Goal: Transaction & Acquisition: Purchase product/service

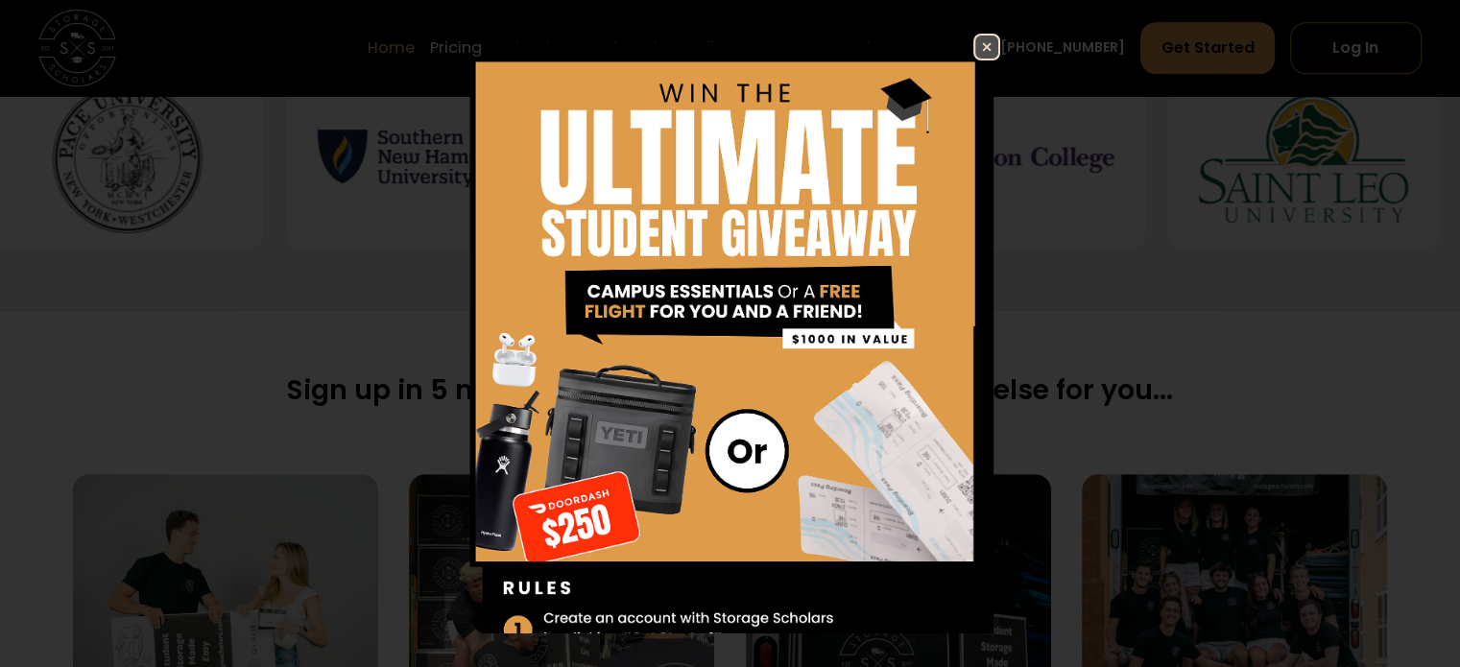
click at [975, 47] on img at bounding box center [986, 47] width 23 height 23
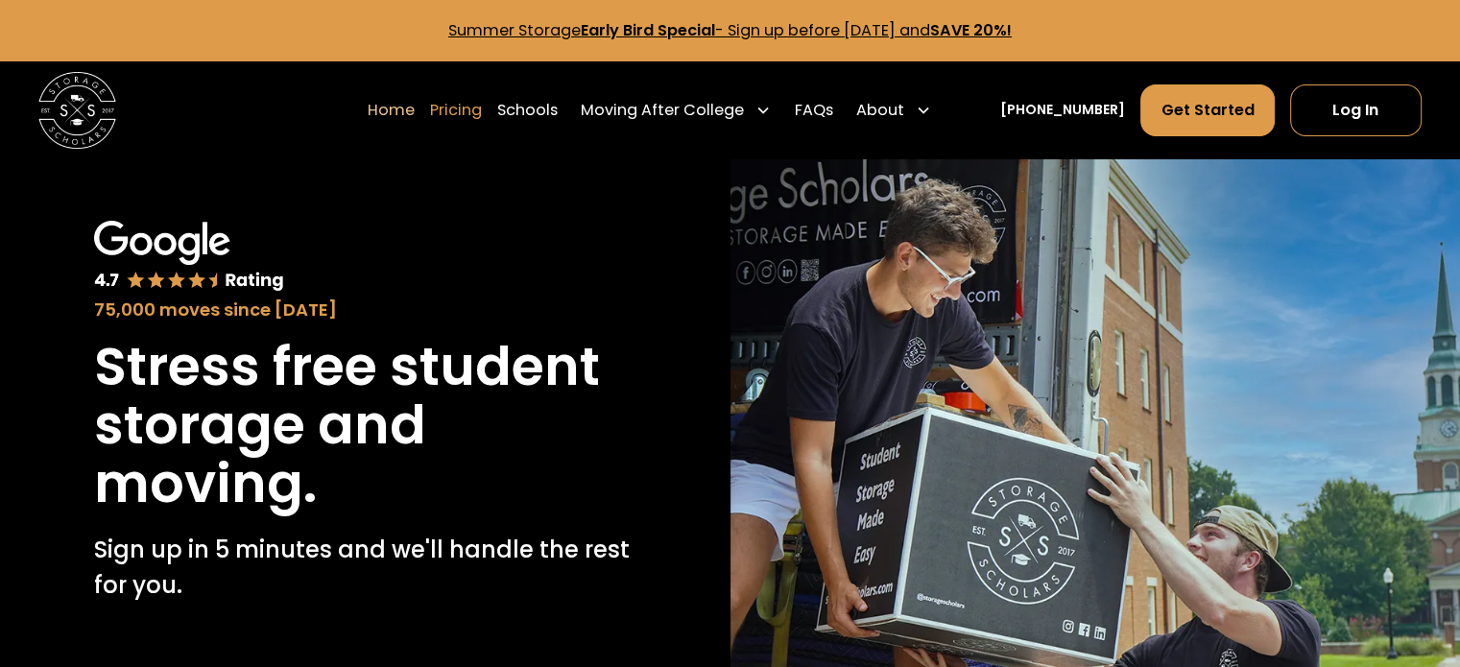
click at [482, 114] on link "Pricing" at bounding box center [456, 111] width 52 height 54
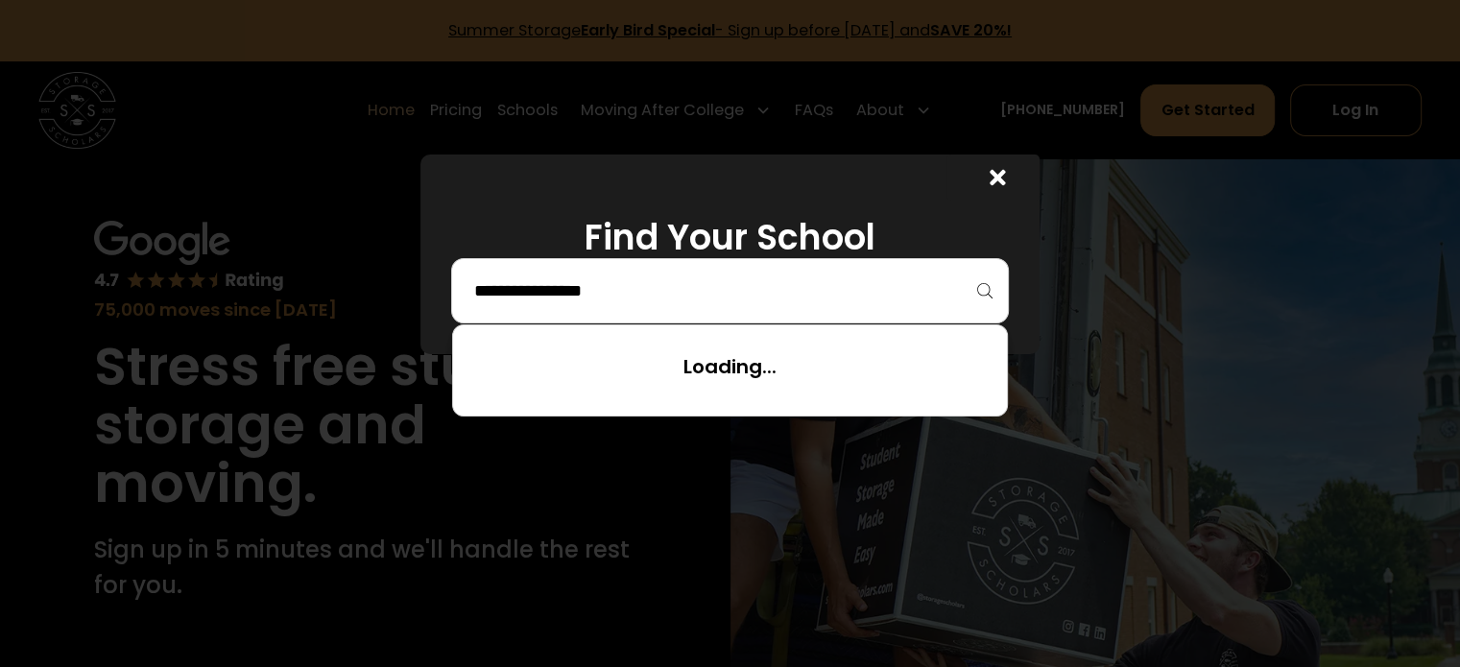
click at [615, 295] on input "search" at bounding box center [729, 290] width 516 height 33
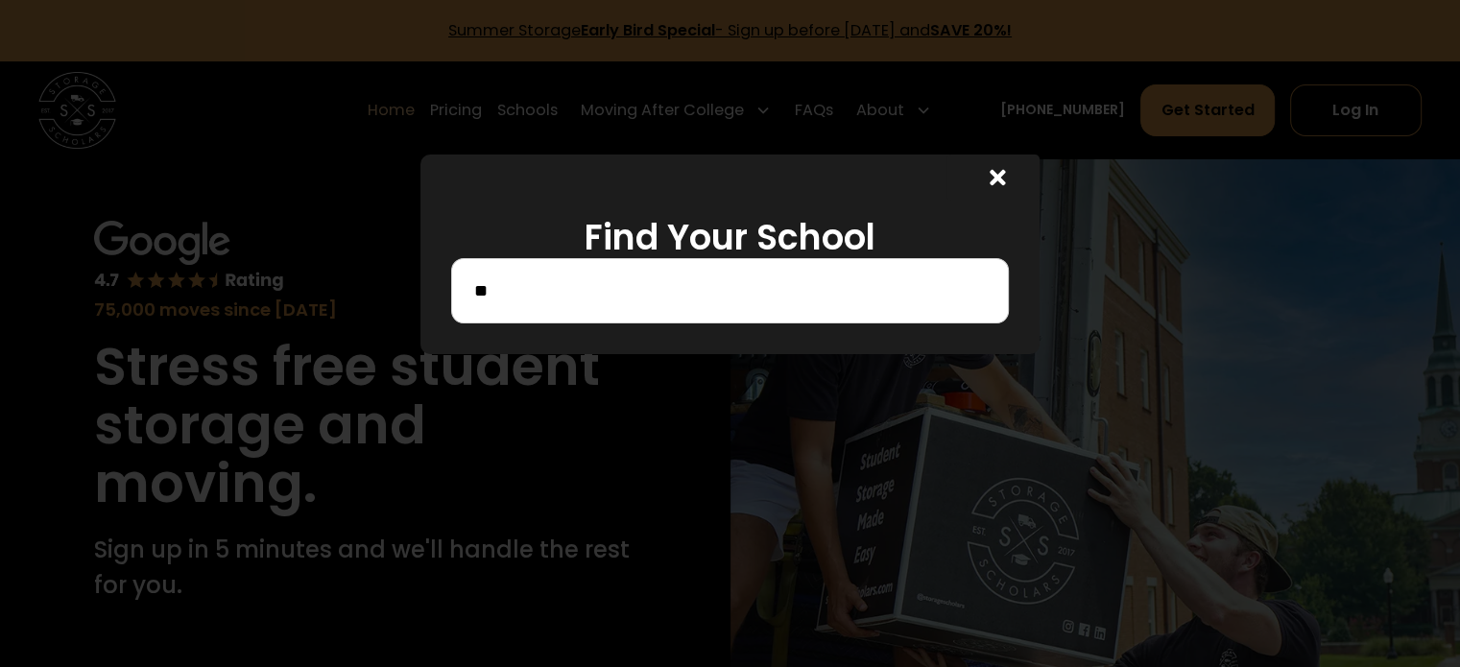
click at [632, 295] on input "**" at bounding box center [729, 290] width 516 height 33
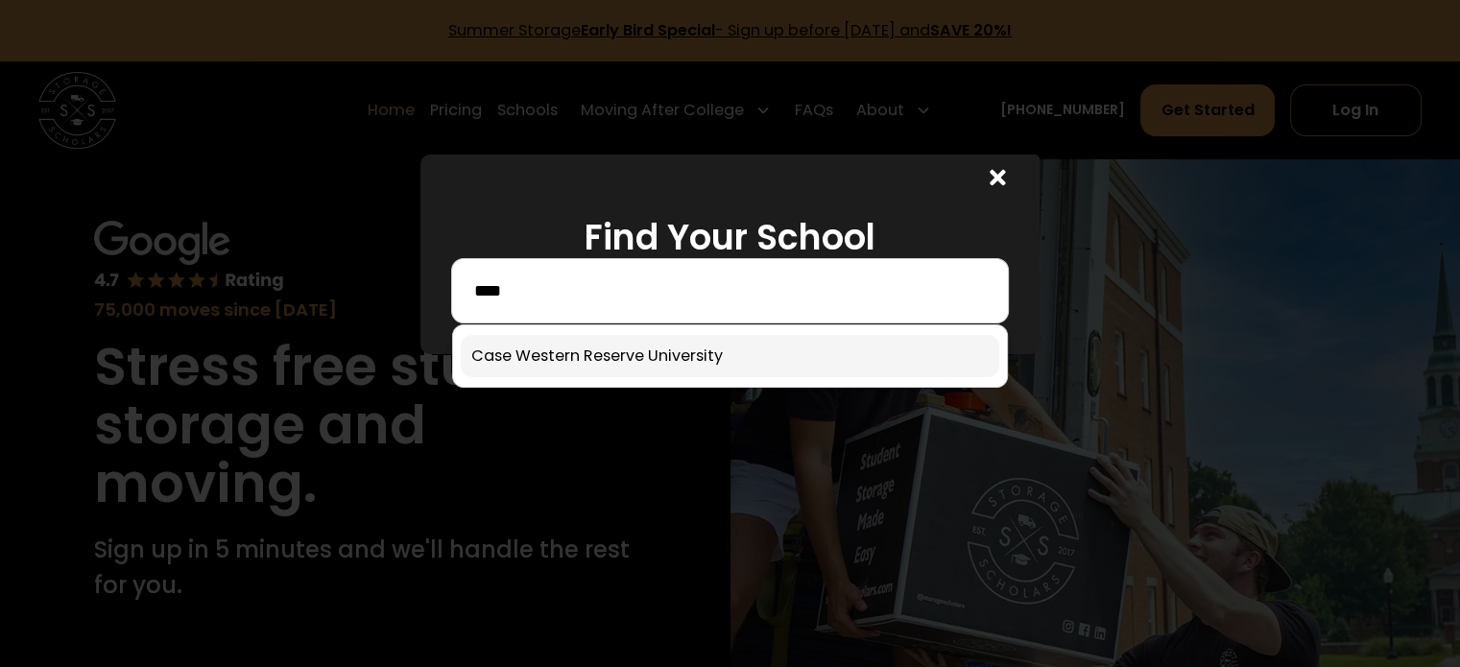
type input "****"
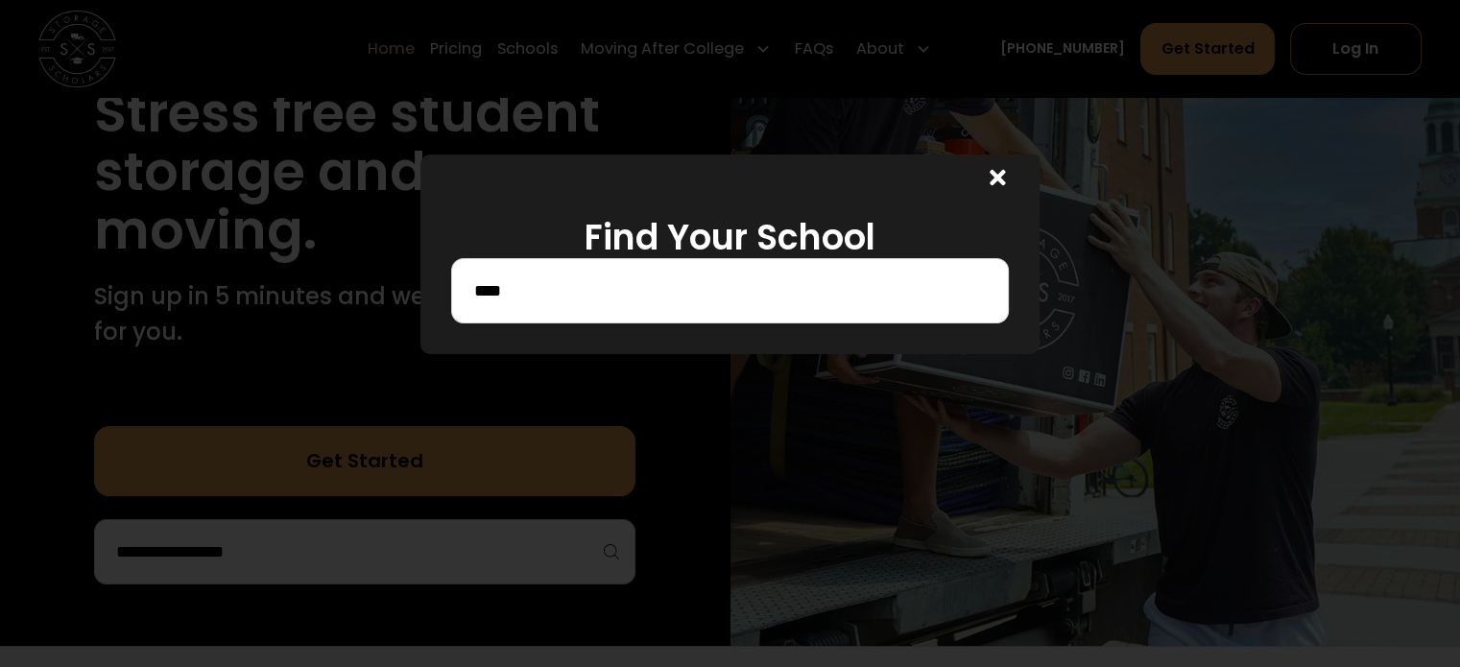
scroll to position [288, 0]
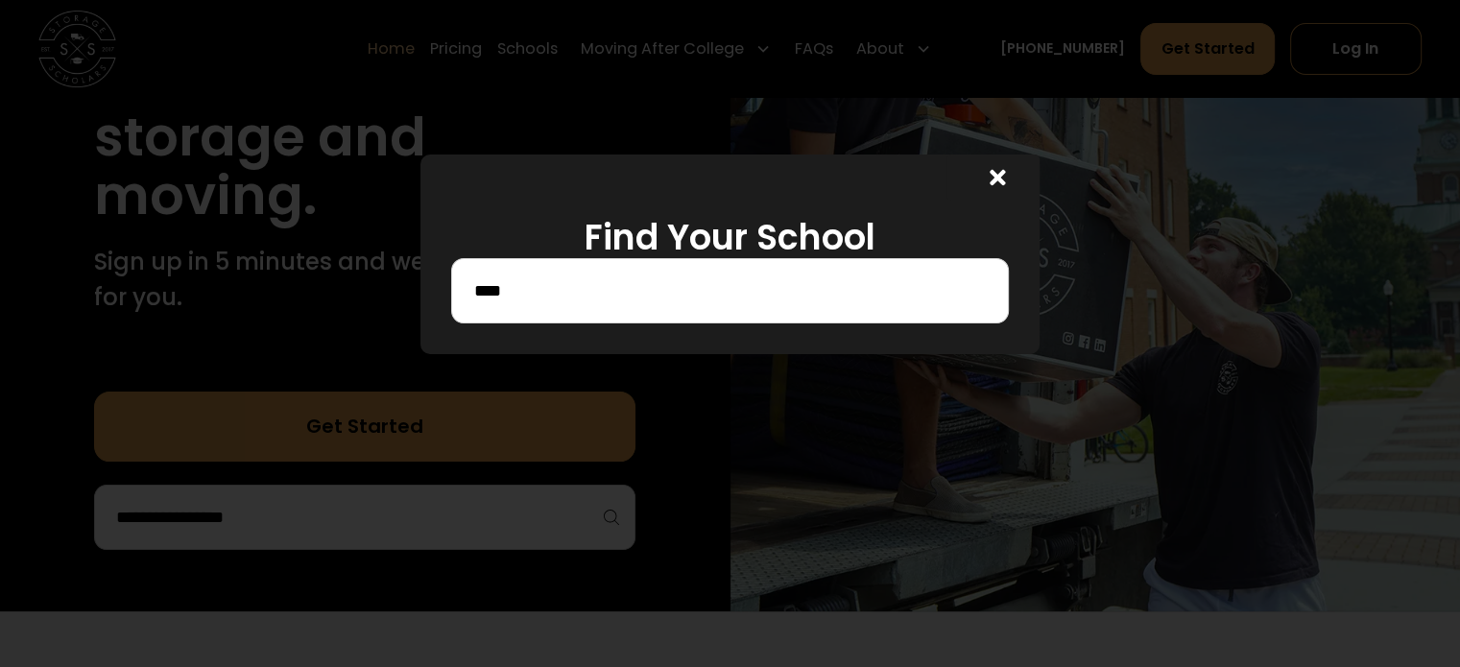
click at [998, 173] on icon at bounding box center [997, 177] width 15 height 15
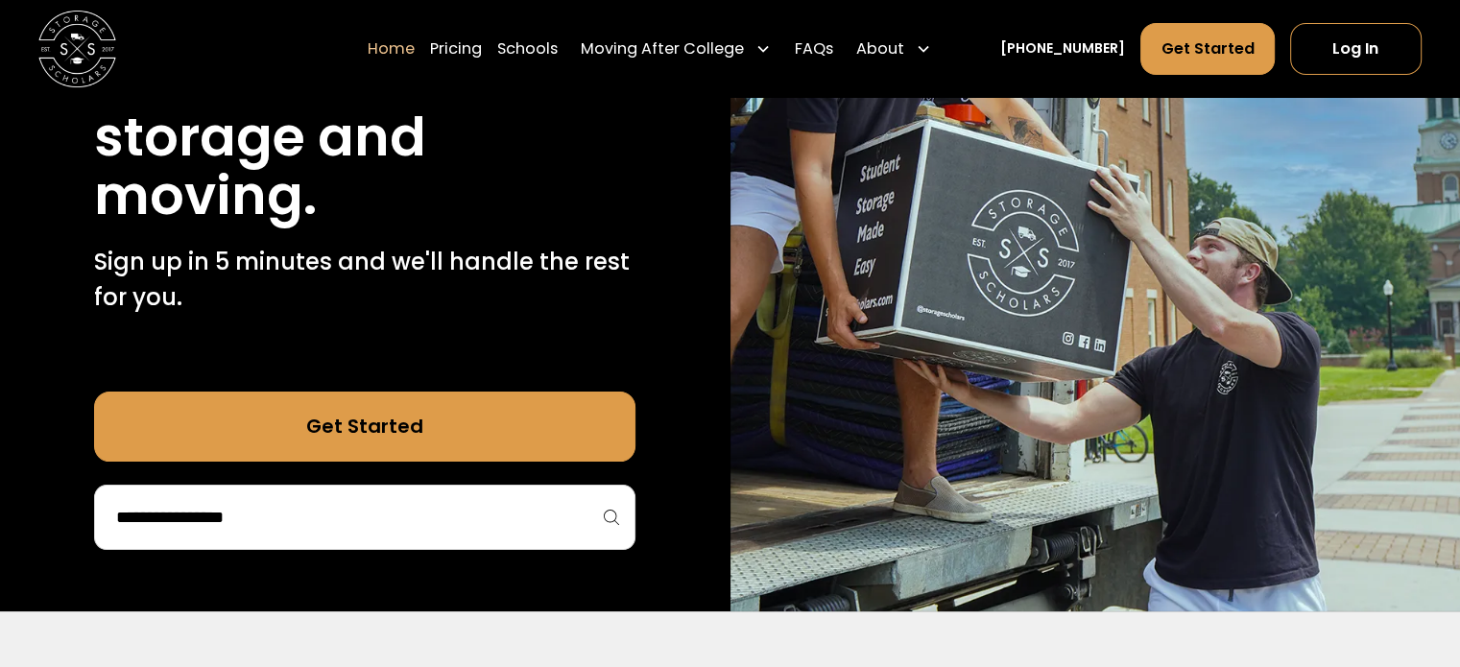
click at [451, 489] on div at bounding box center [364, 517] width 541 height 65
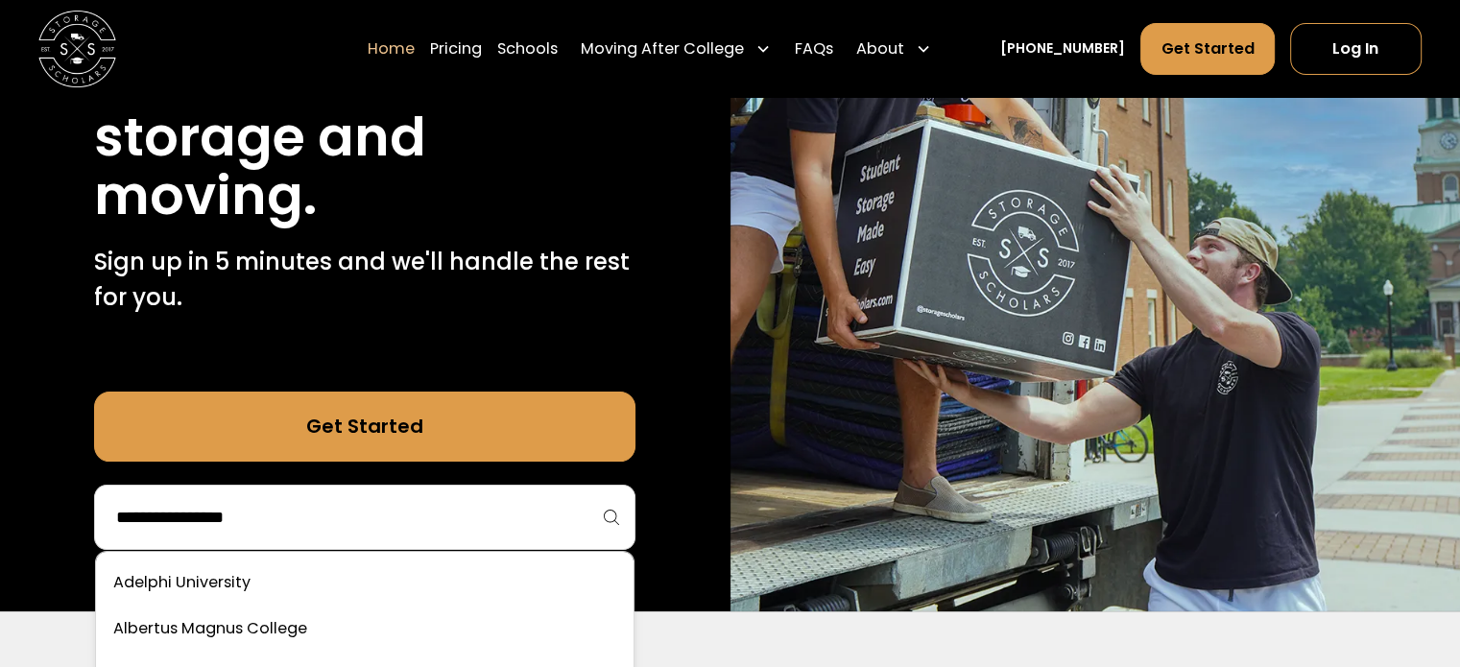
click at [361, 520] on input "search" at bounding box center [364, 517] width 501 height 33
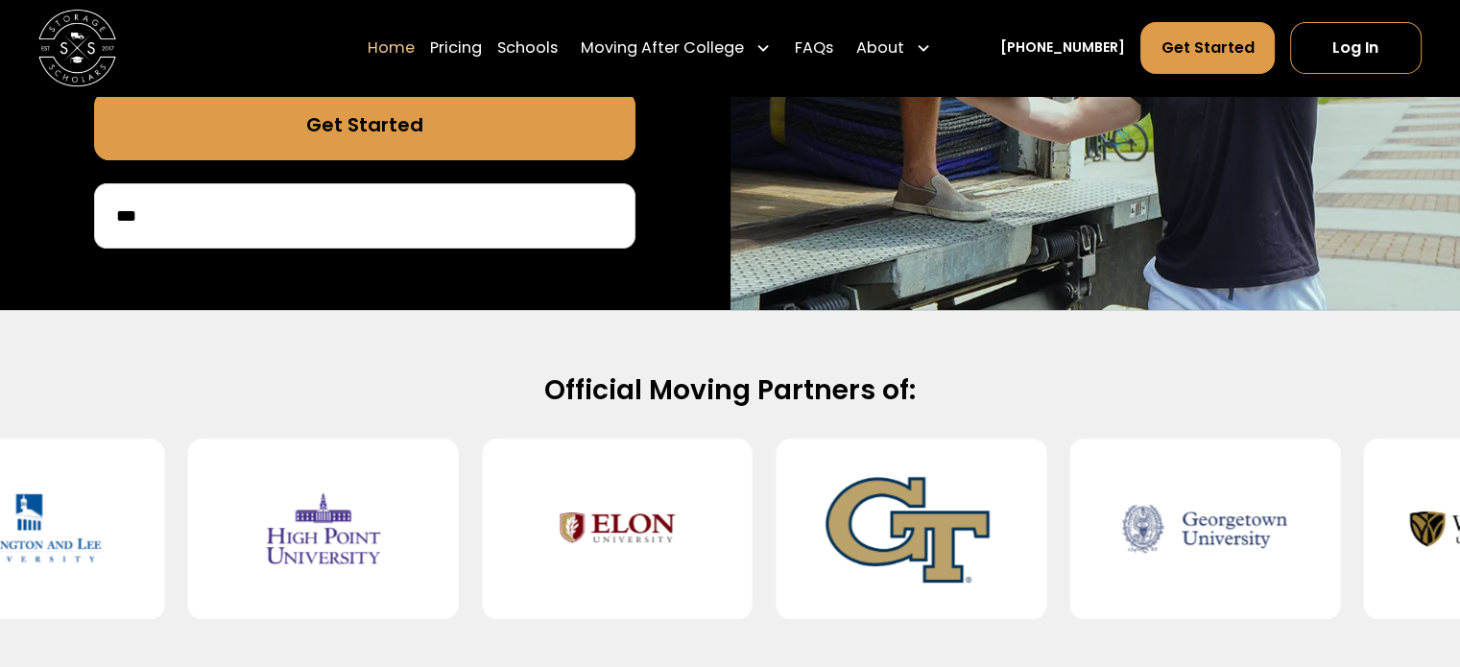
scroll to position [480, 0]
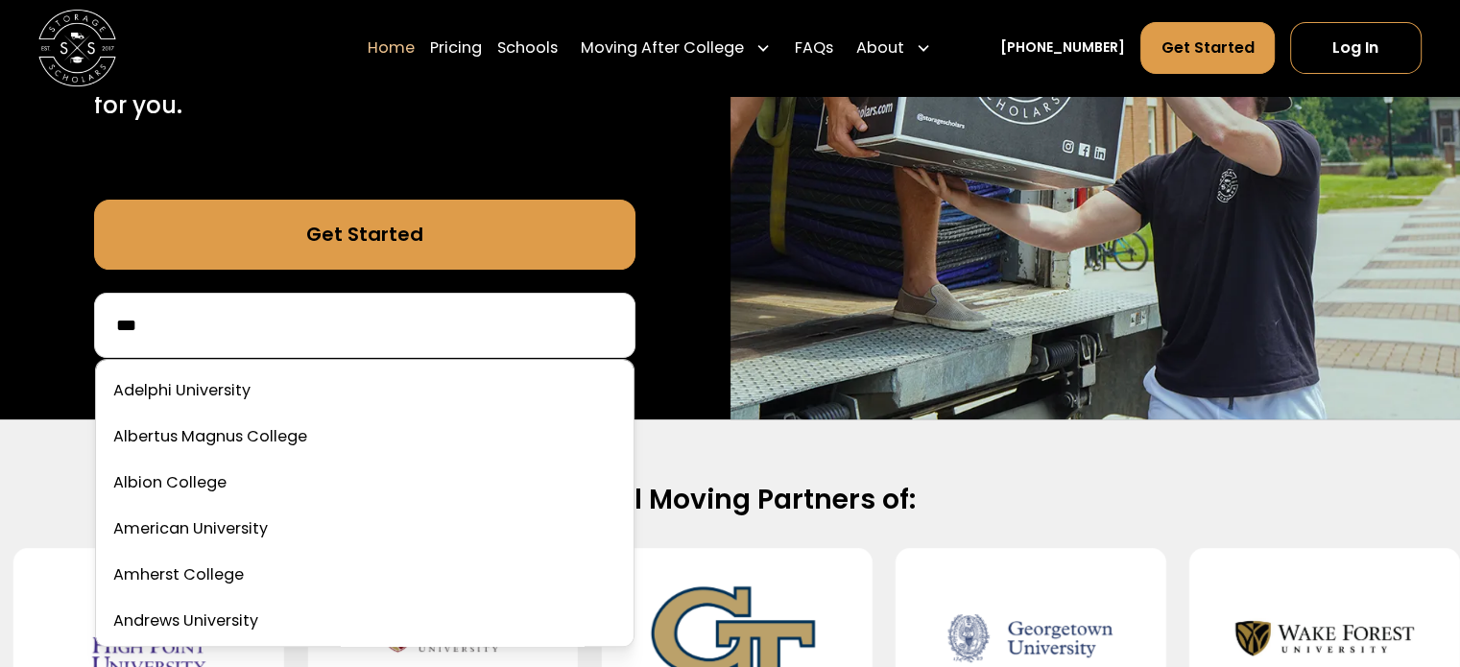
click at [237, 313] on input "***" at bounding box center [364, 325] width 501 height 33
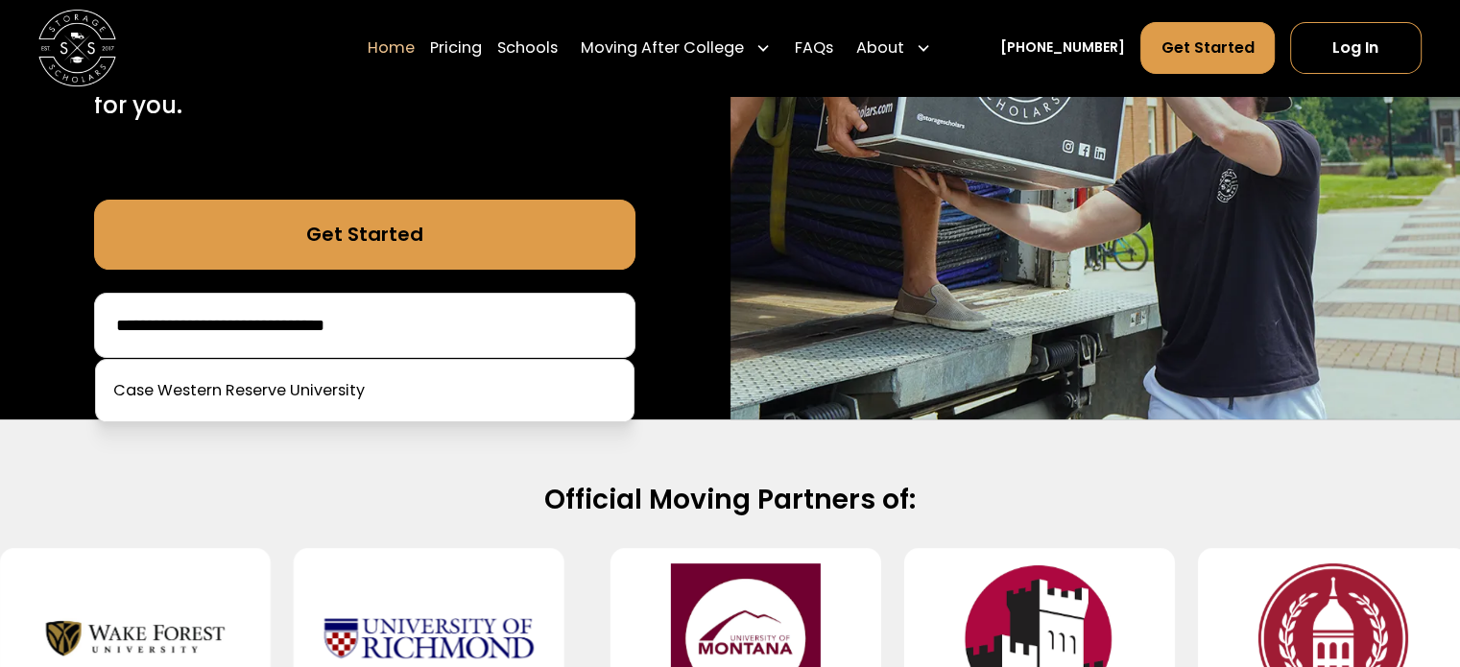
type input "**********"
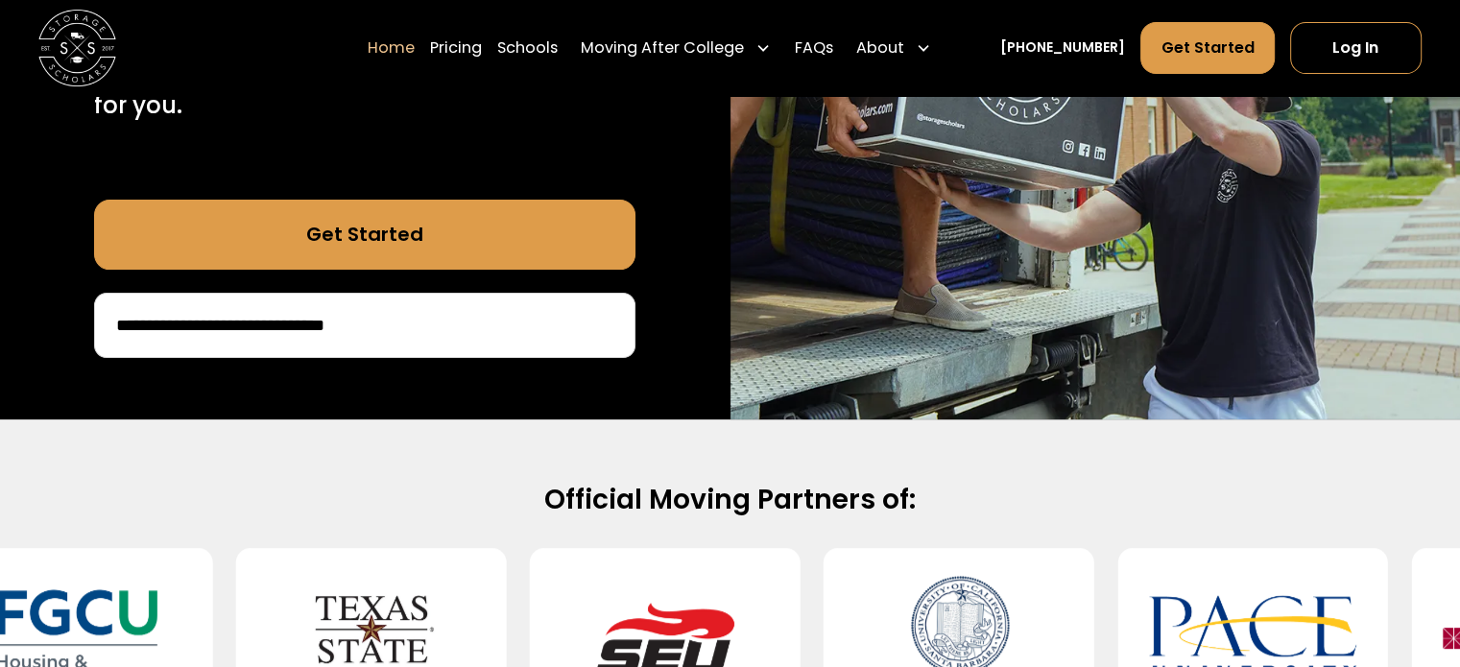
click at [514, 305] on div "**********" at bounding box center [364, 325] width 541 height 65
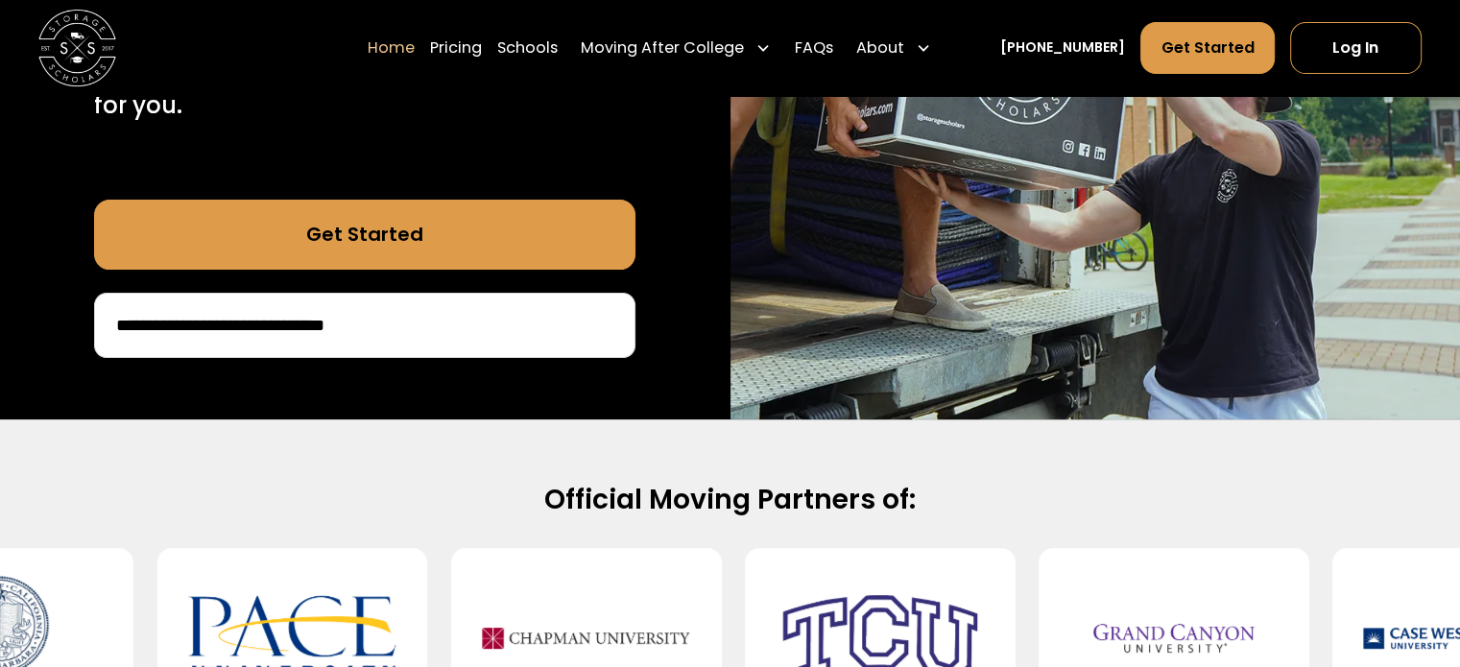
click at [346, 249] on link "Get Started" at bounding box center [364, 234] width 541 height 69
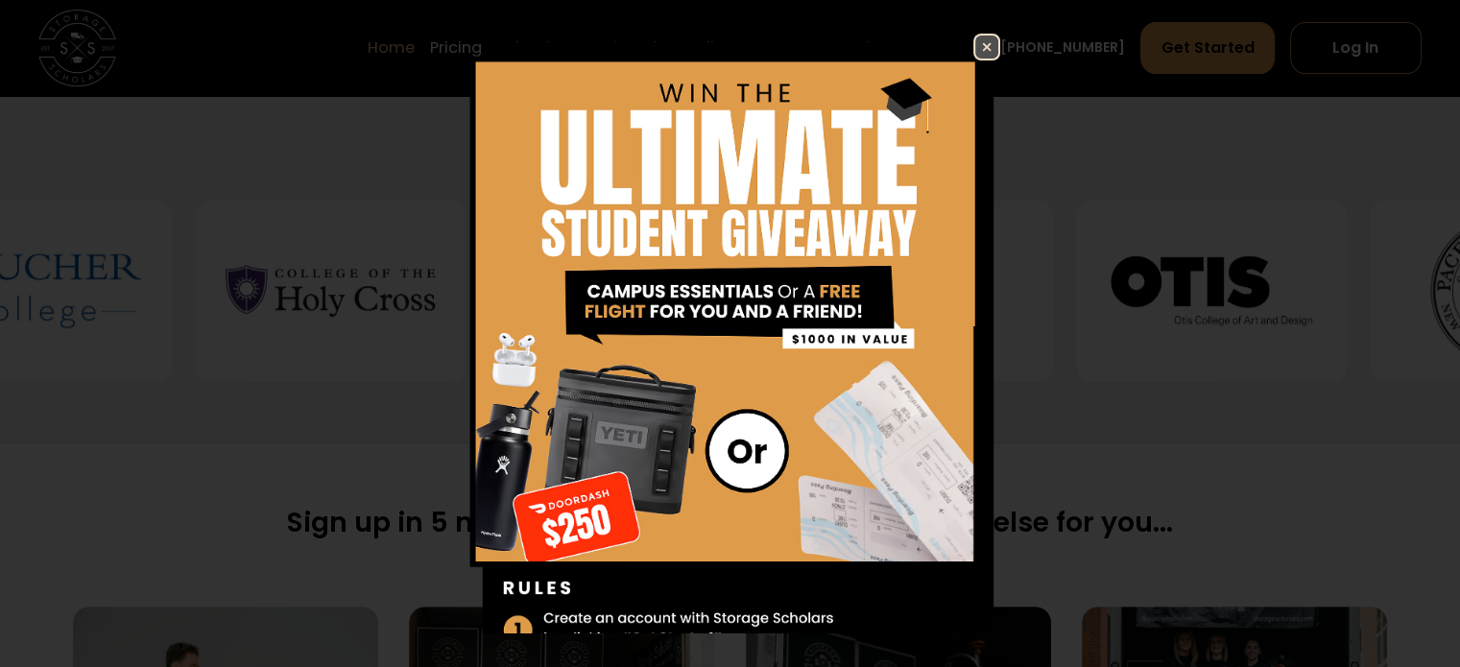
scroll to position [576, 0]
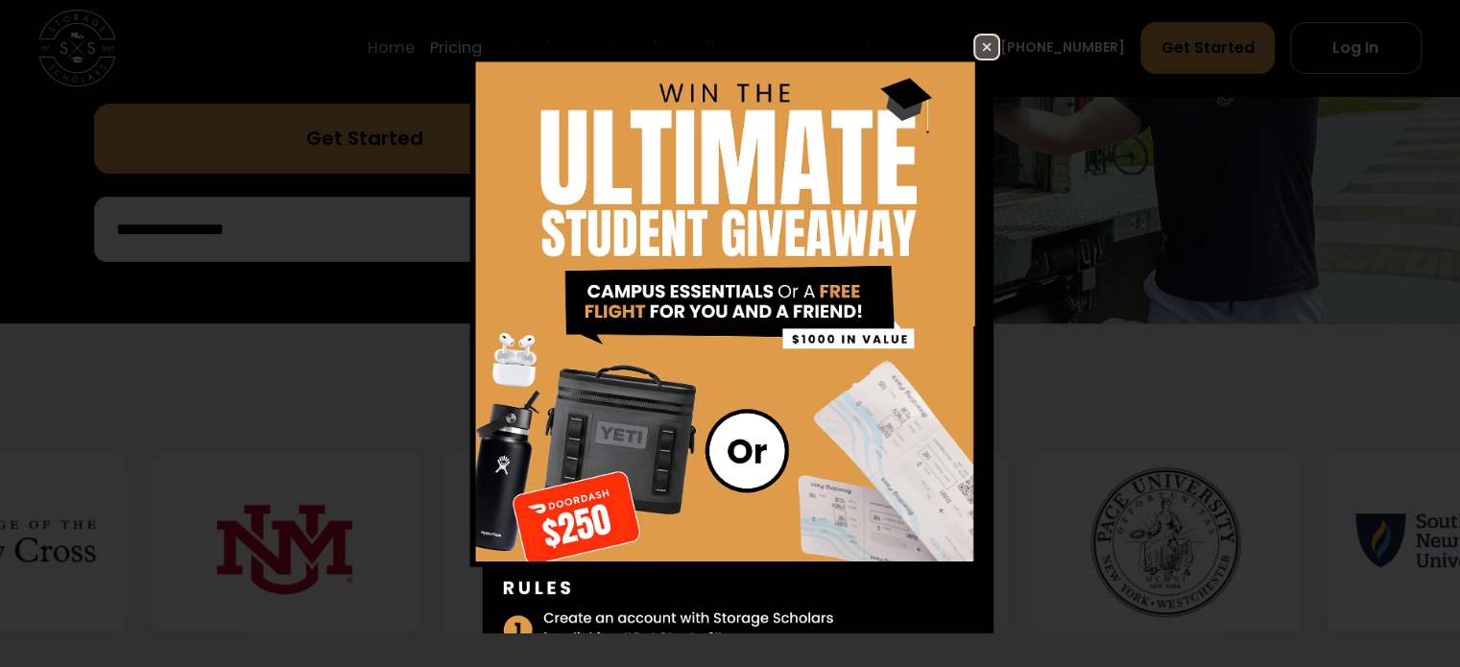
click at [975, 44] on img at bounding box center [986, 47] width 23 height 23
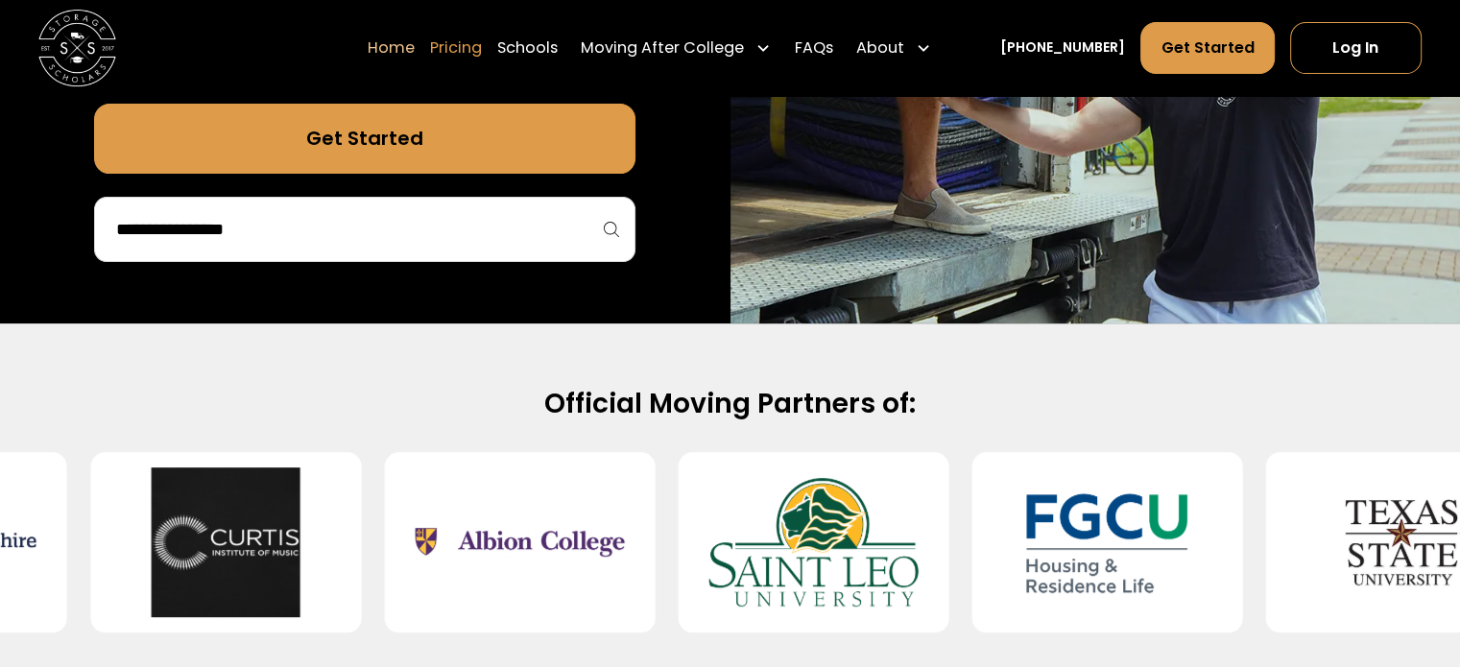
click at [467, 43] on link "Pricing" at bounding box center [456, 48] width 52 height 54
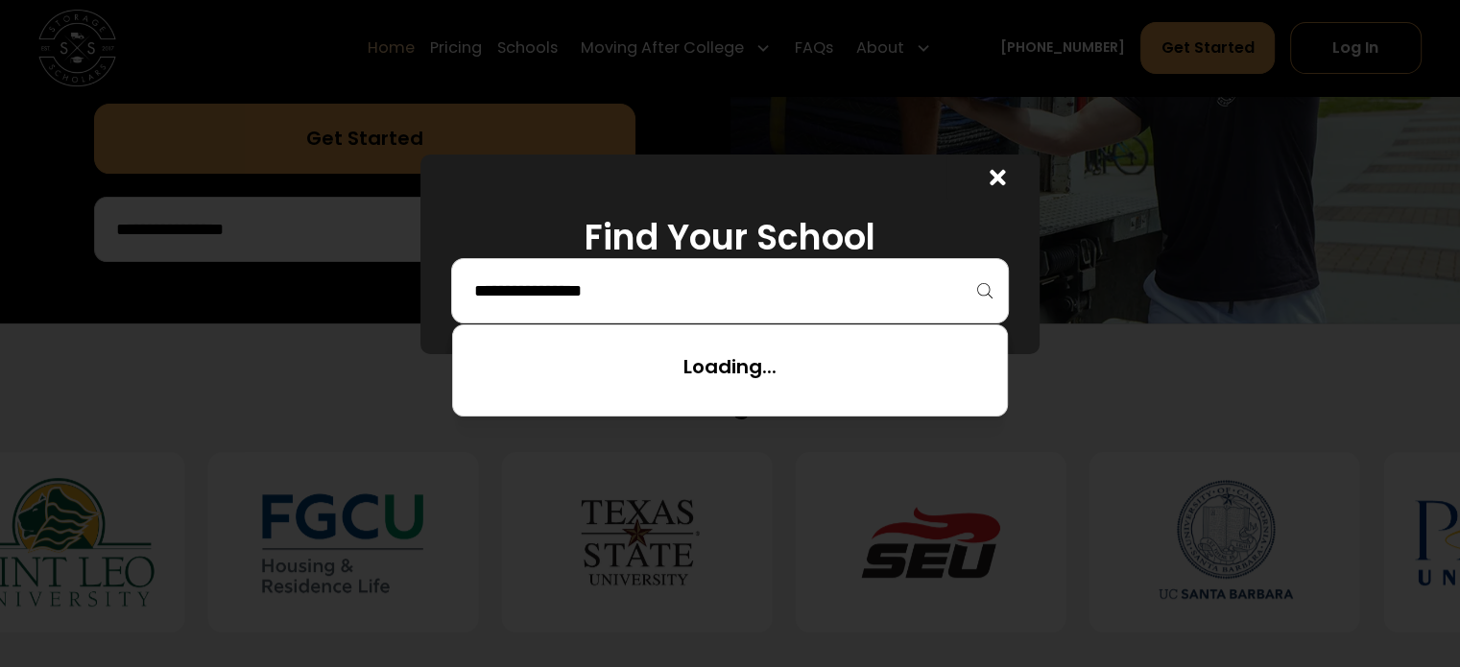
click at [544, 287] on input "search" at bounding box center [729, 290] width 516 height 33
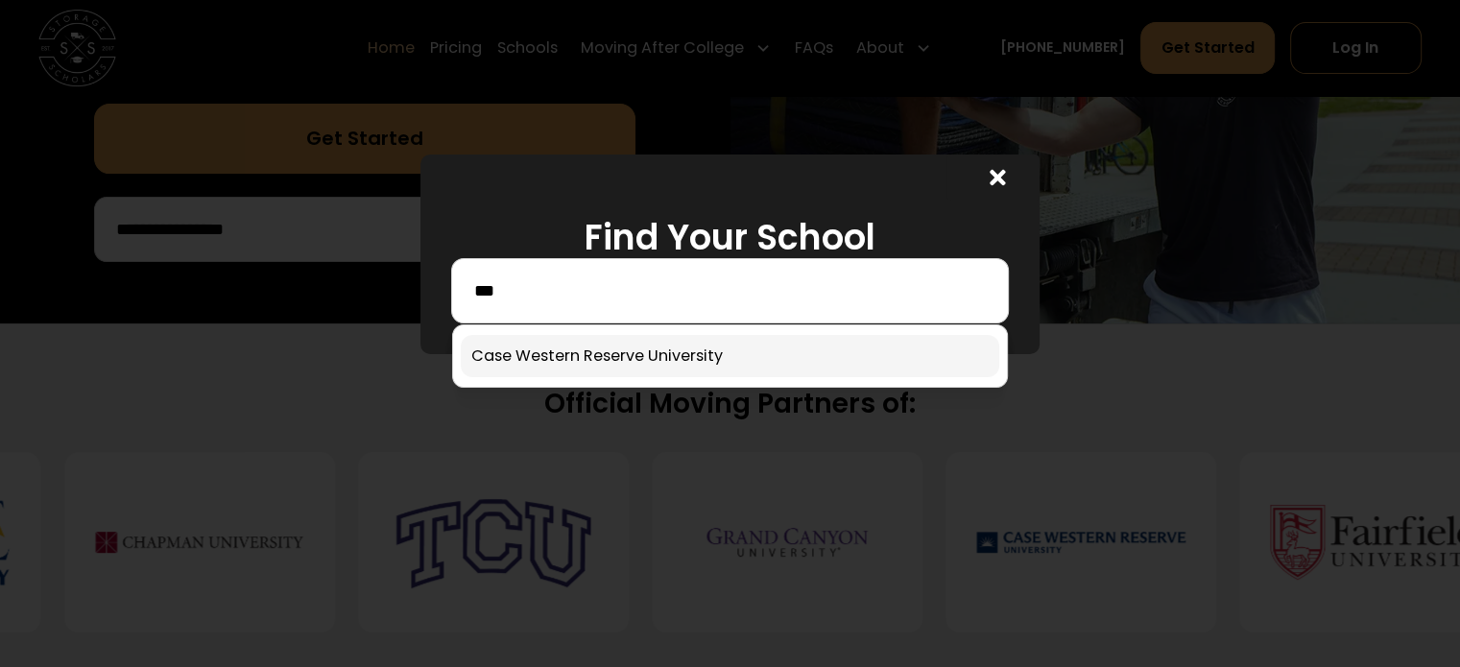
type input "***"
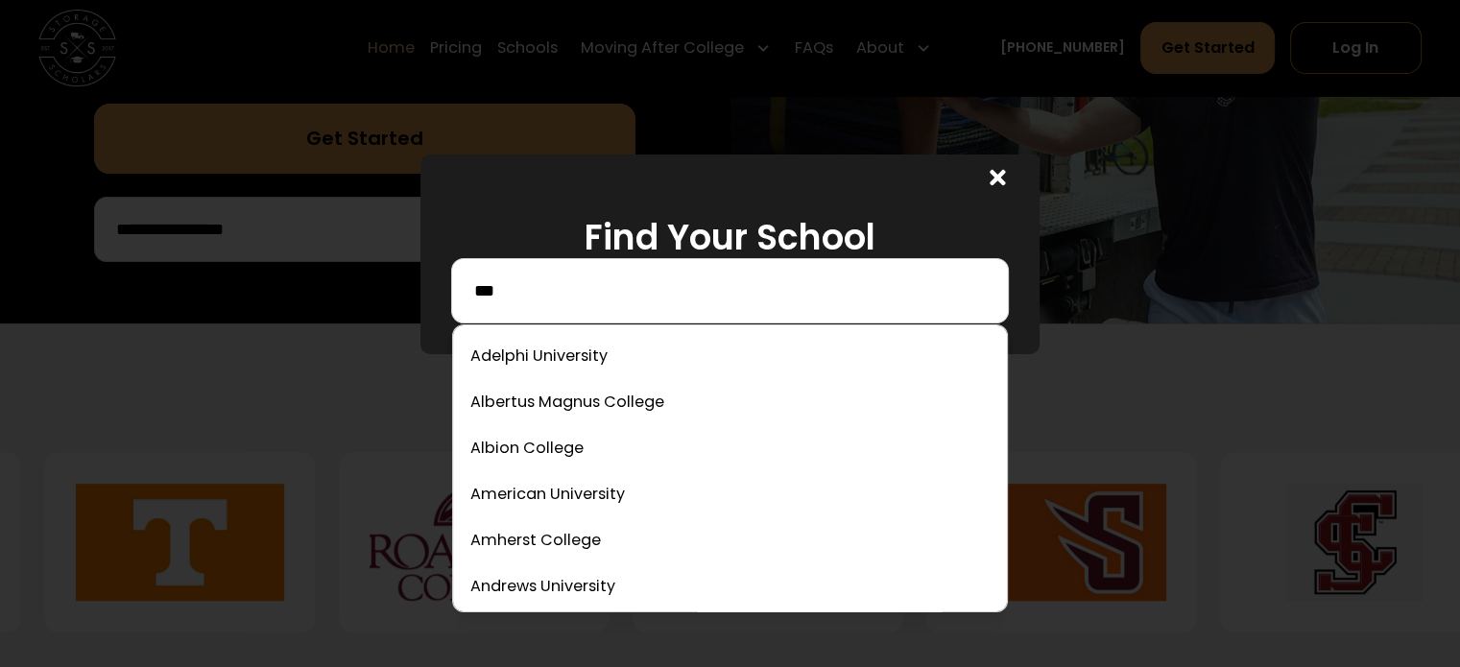
click at [517, 288] on input "***" at bounding box center [729, 290] width 516 height 33
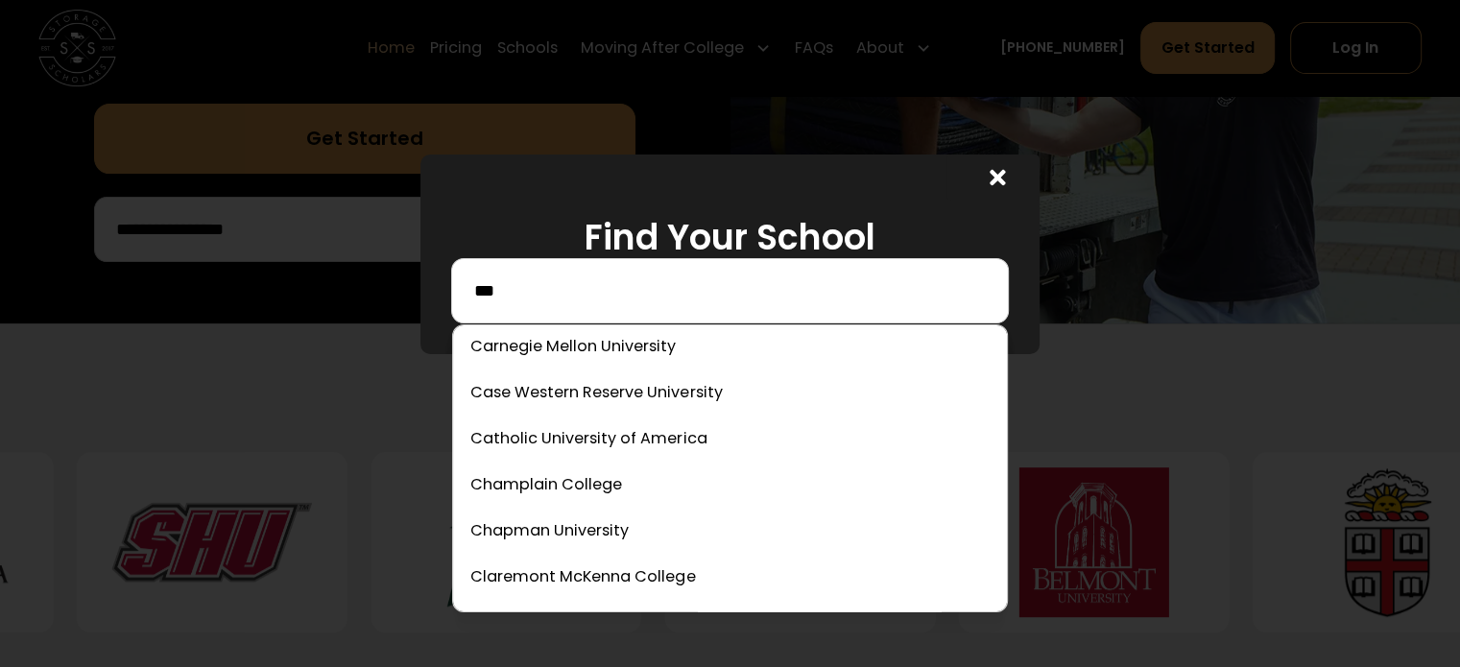
scroll to position [1344, 0]
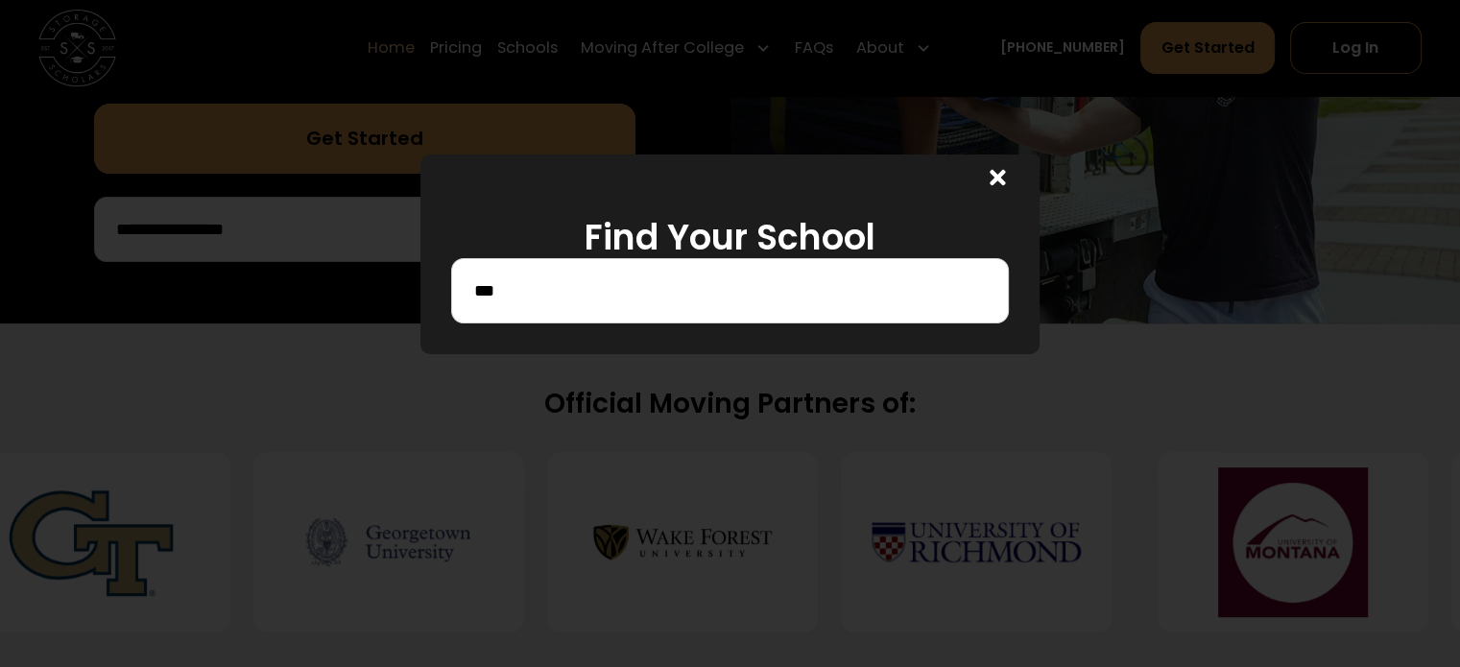
click at [1002, 173] on icon at bounding box center [997, 177] width 15 height 15
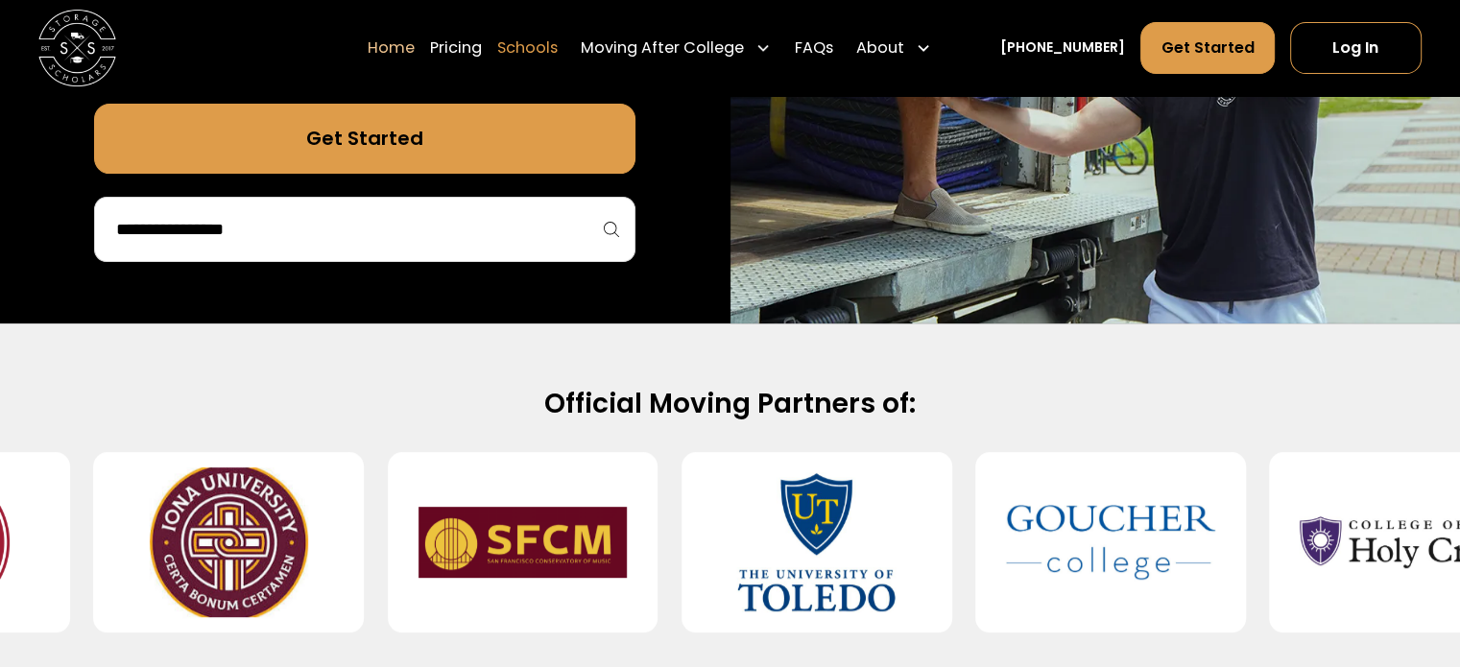
click at [541, 50] on link "Schools" at bounding box center [527, 48] width 60 height 54
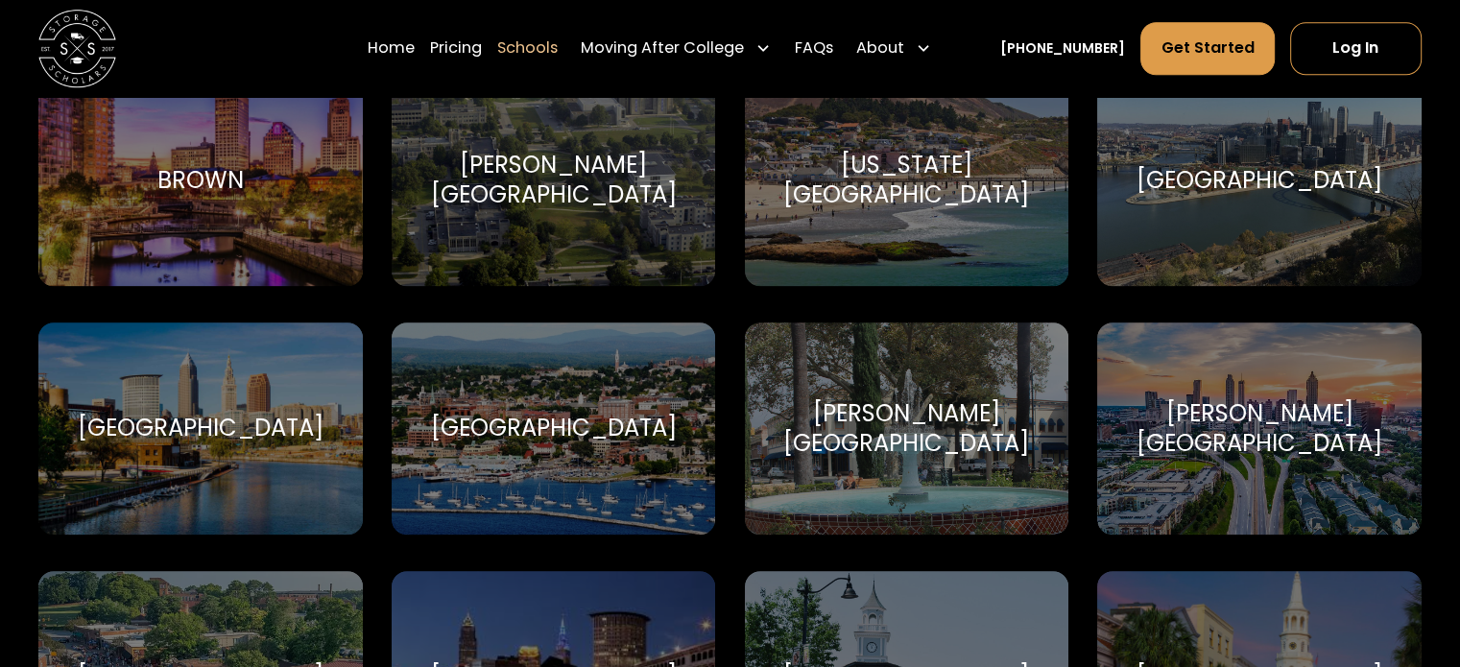
scroll to position [1632, 0]
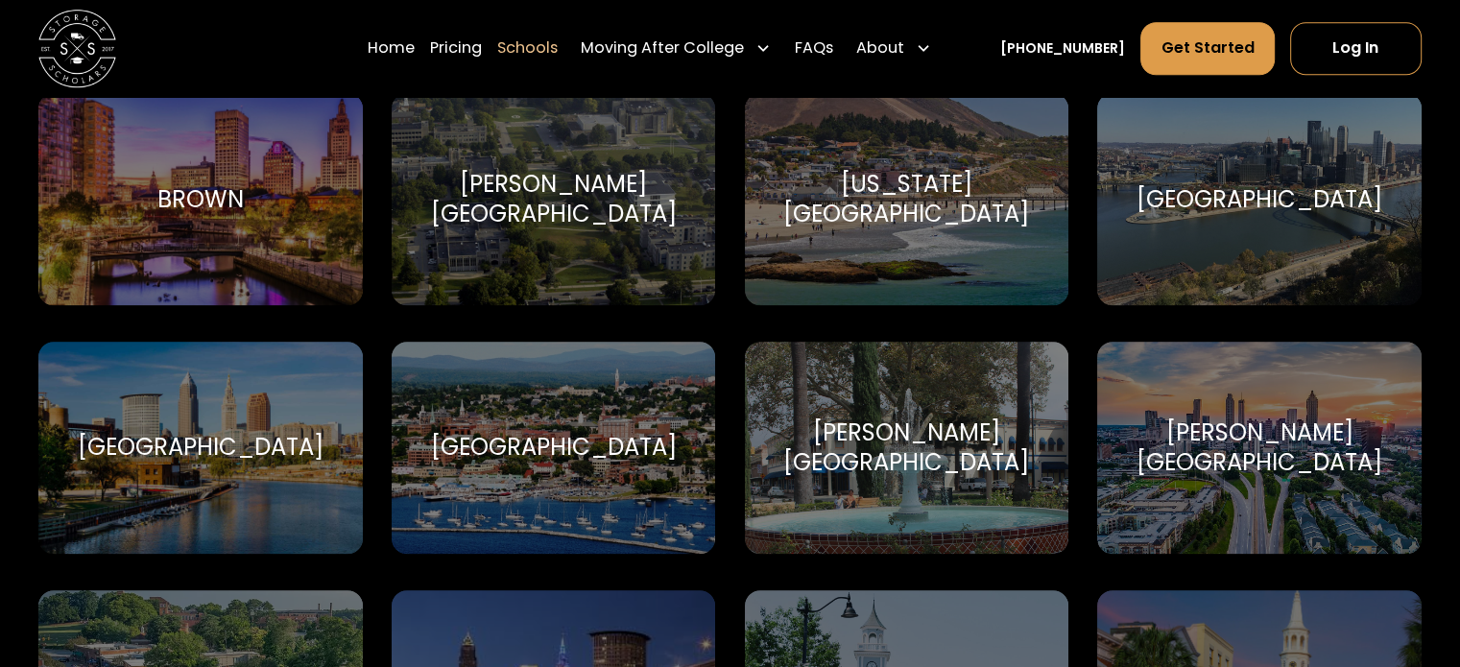
click at [228, 498] on div "Case Western Reserve University Case Western Reserve University" at bounding box center [199, 448] width 323 height 213
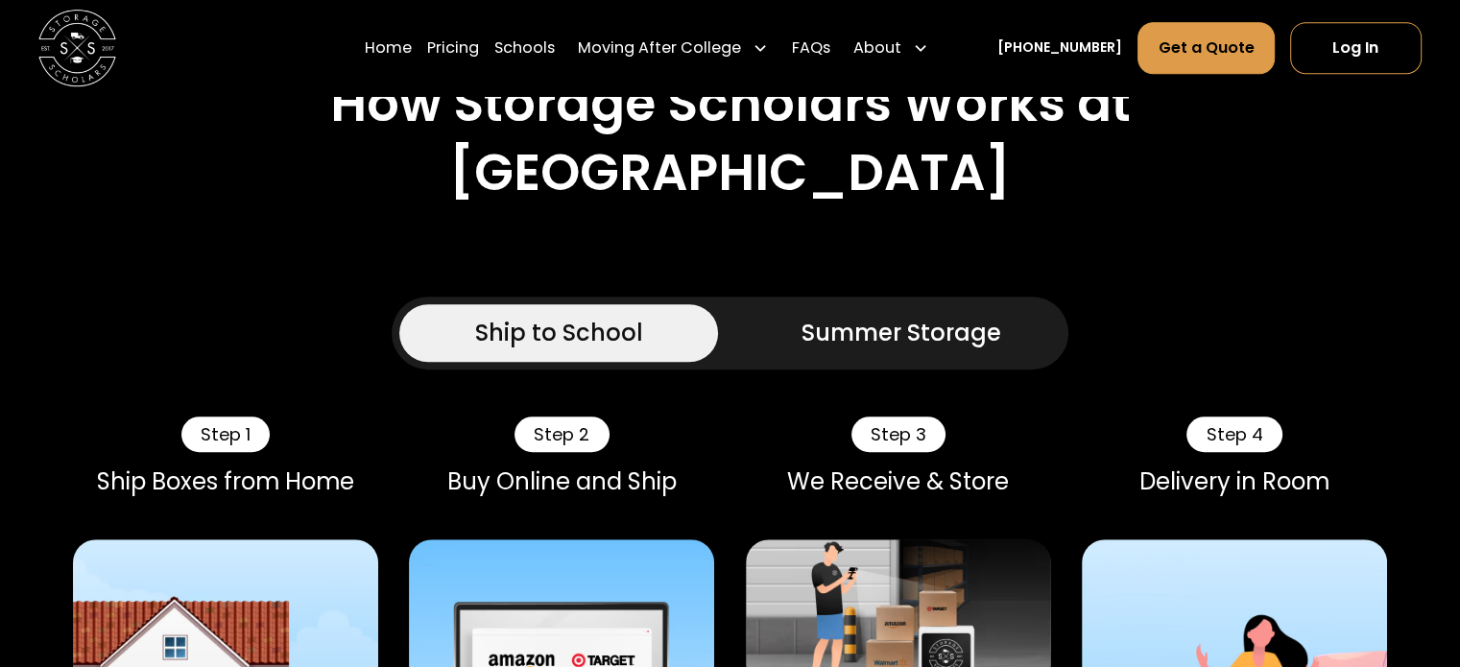
scroll to position [1248, 0]
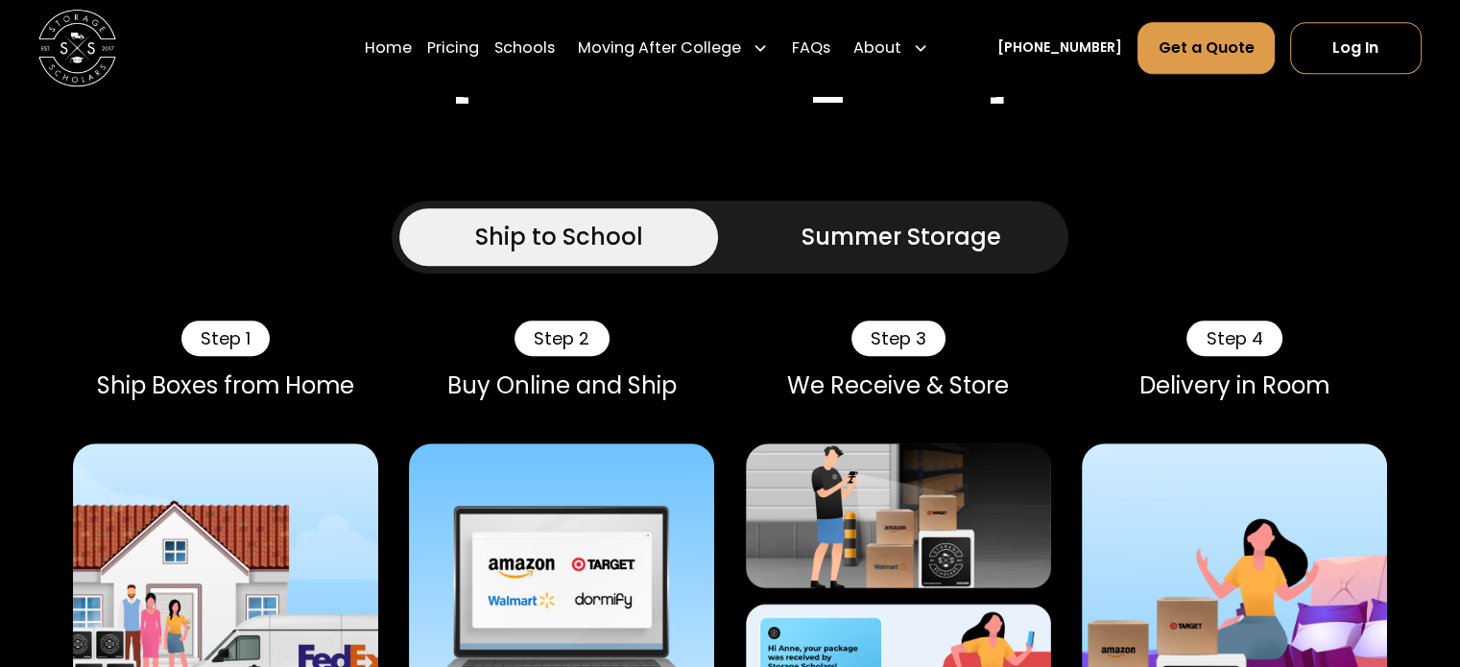
click at [838, 254] on div "Summer Storage" at bounding box center [901, 237] width 200 height 35
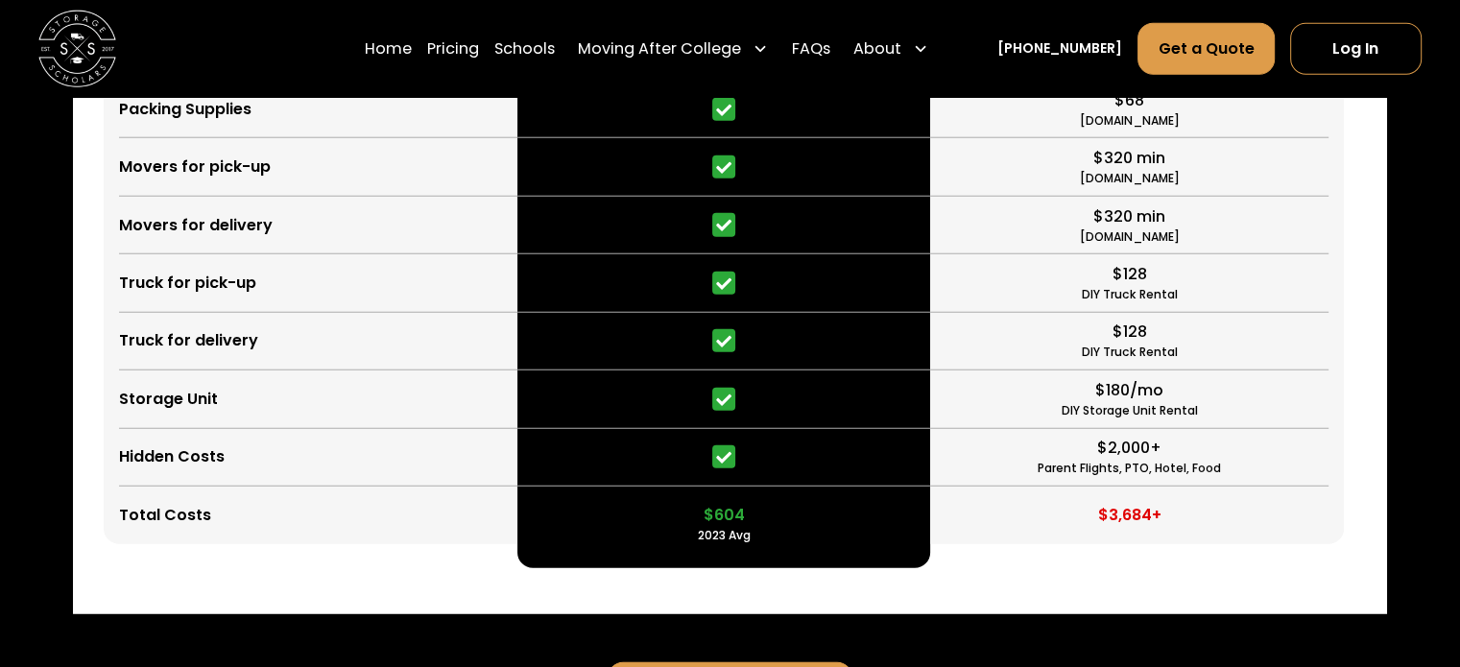
scroll to position [4991, 0]
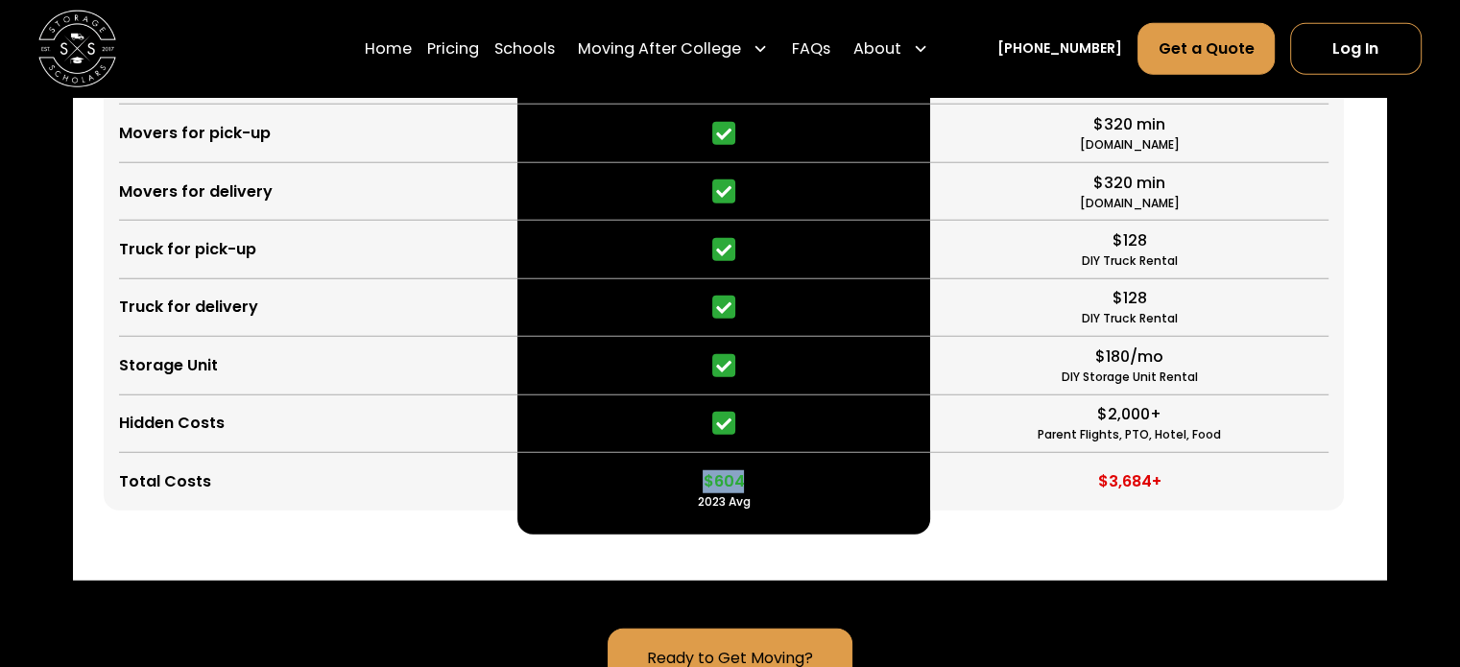
drag, startPoint x: 696, startPoint y: 536, endPoint x: 741, endPoint y: 549, distance: 47.1
click at [741, 511] on div "$604 2023 Avg" at bounding box center [723, 482] width 413 height 58
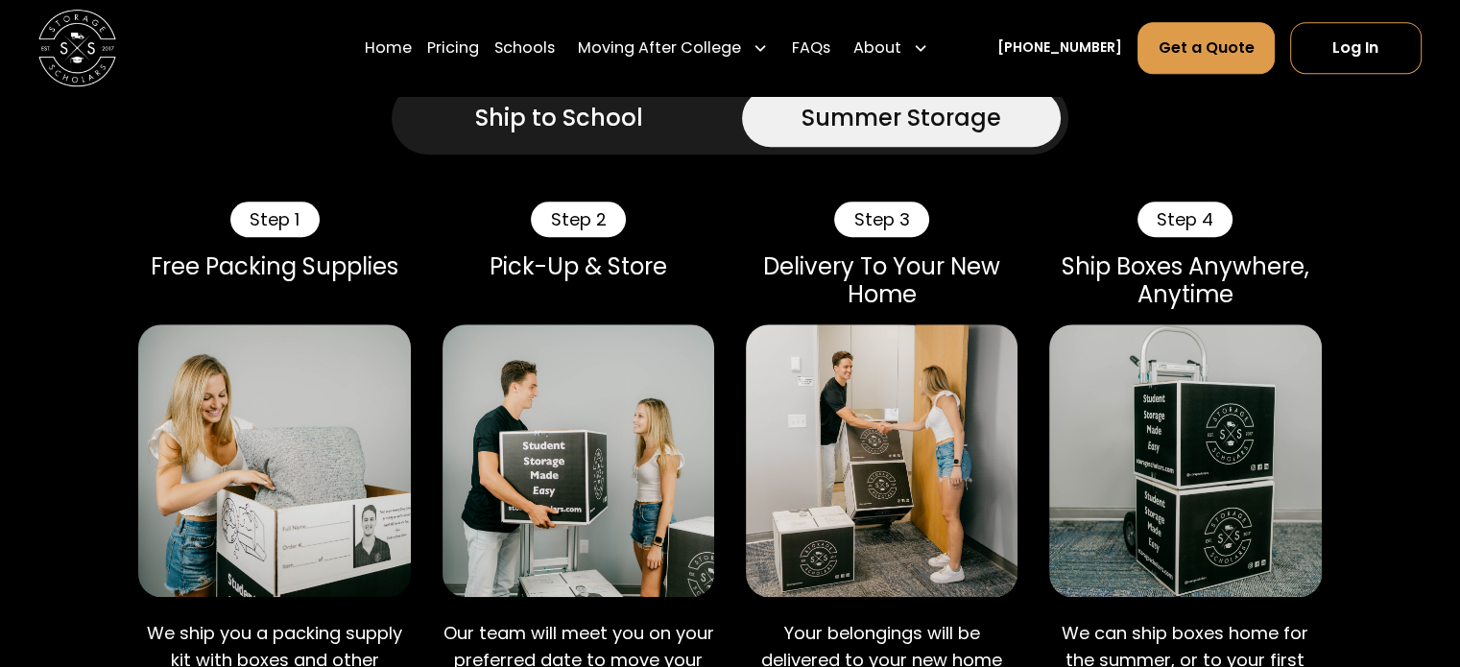
scroll to position [1344, 0]
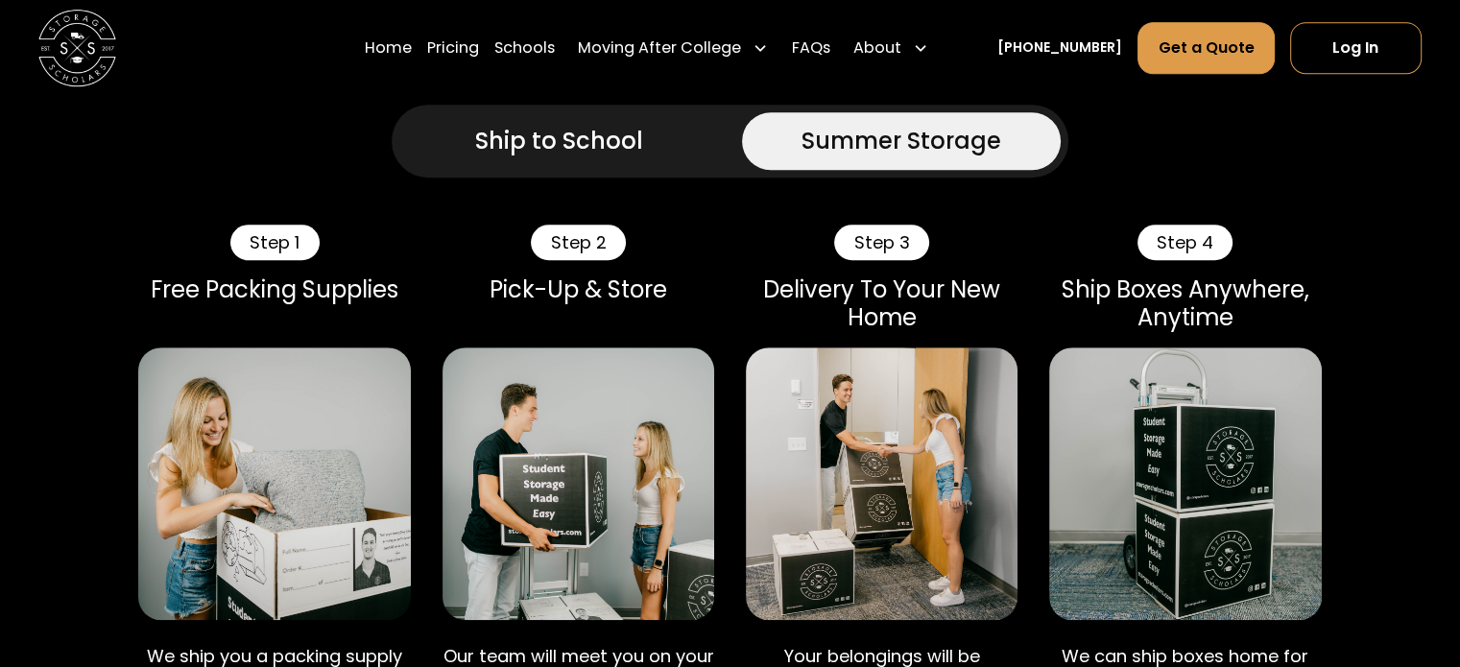
click at [578, 261] on div "Step 2" at bounding box center [578, 243] width 94 height 36
click at [852, 261] on div "Step 3" at bounding box center [881, 243] width 94 height 36
click at [1202, 261] on div "Step 4" at bounding box center [1184, 243] width 95 height 36
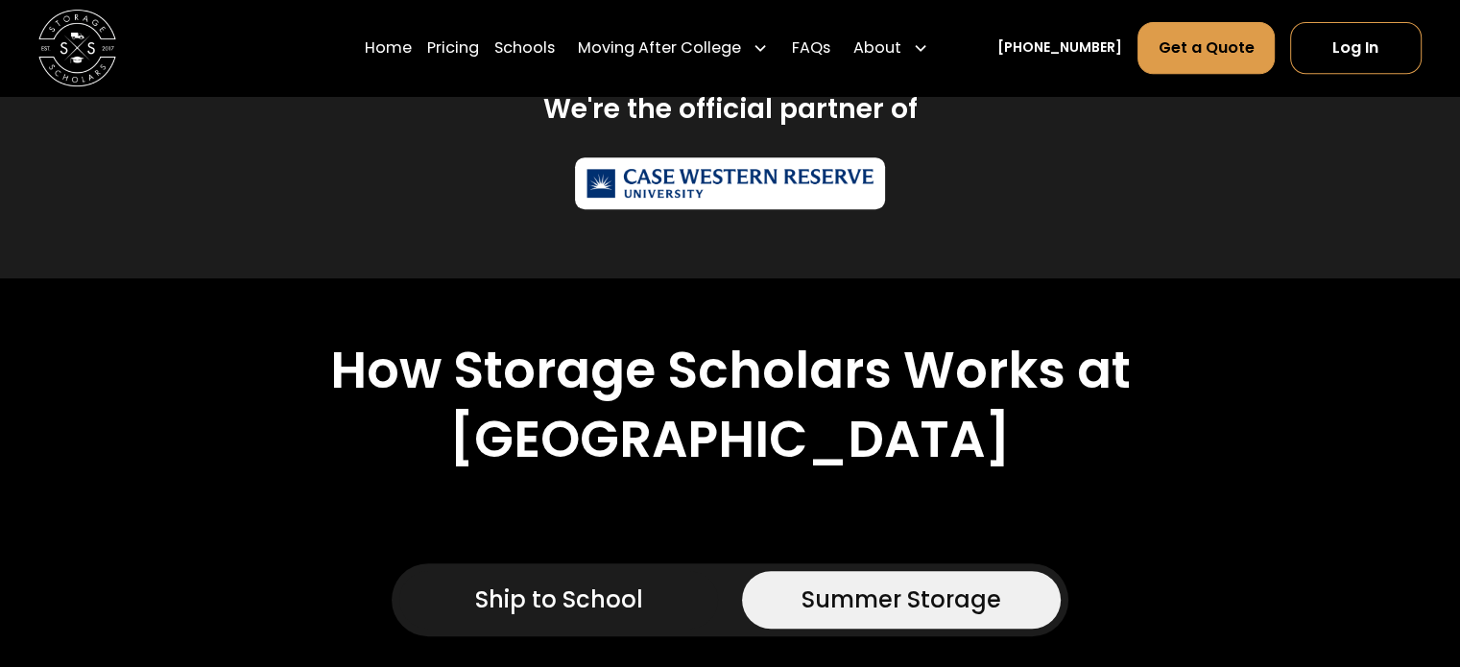
scroll to position [864, 0]
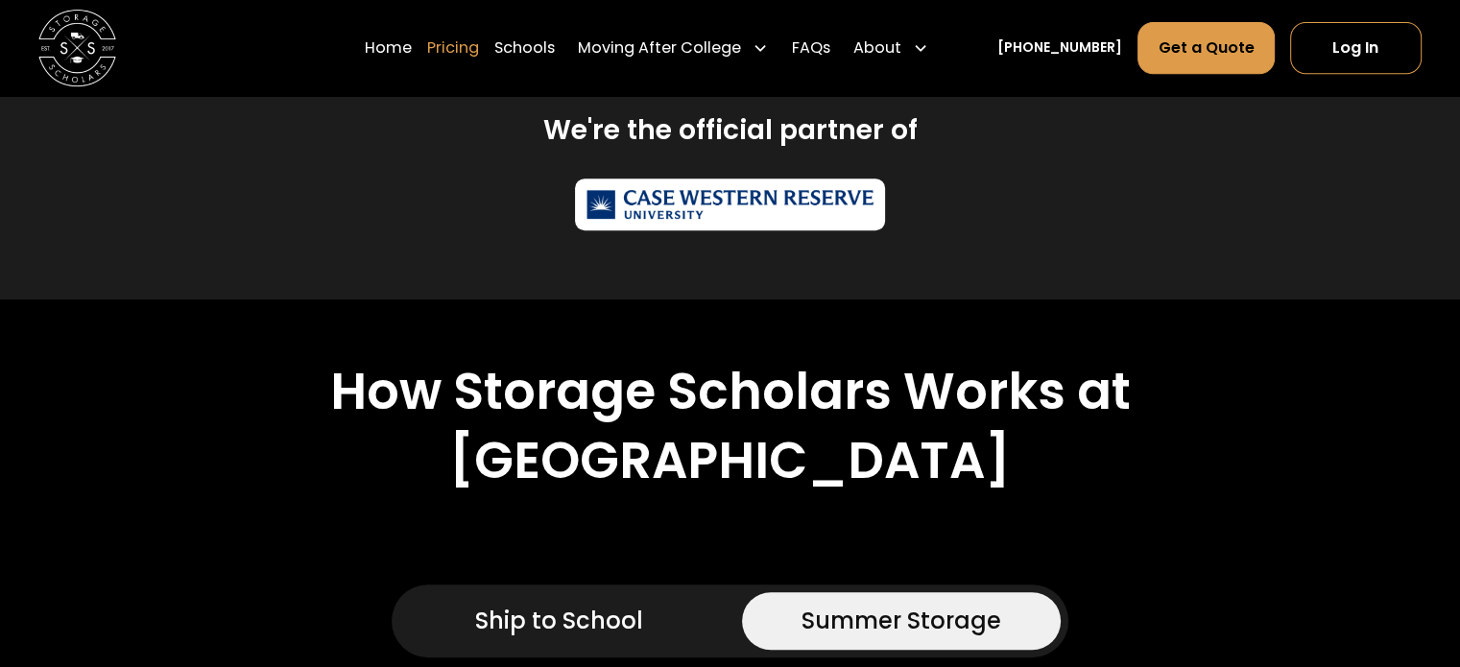
click at [479, 47] on link "Pricing" at bounding box center [453, 48] width 52 height 54
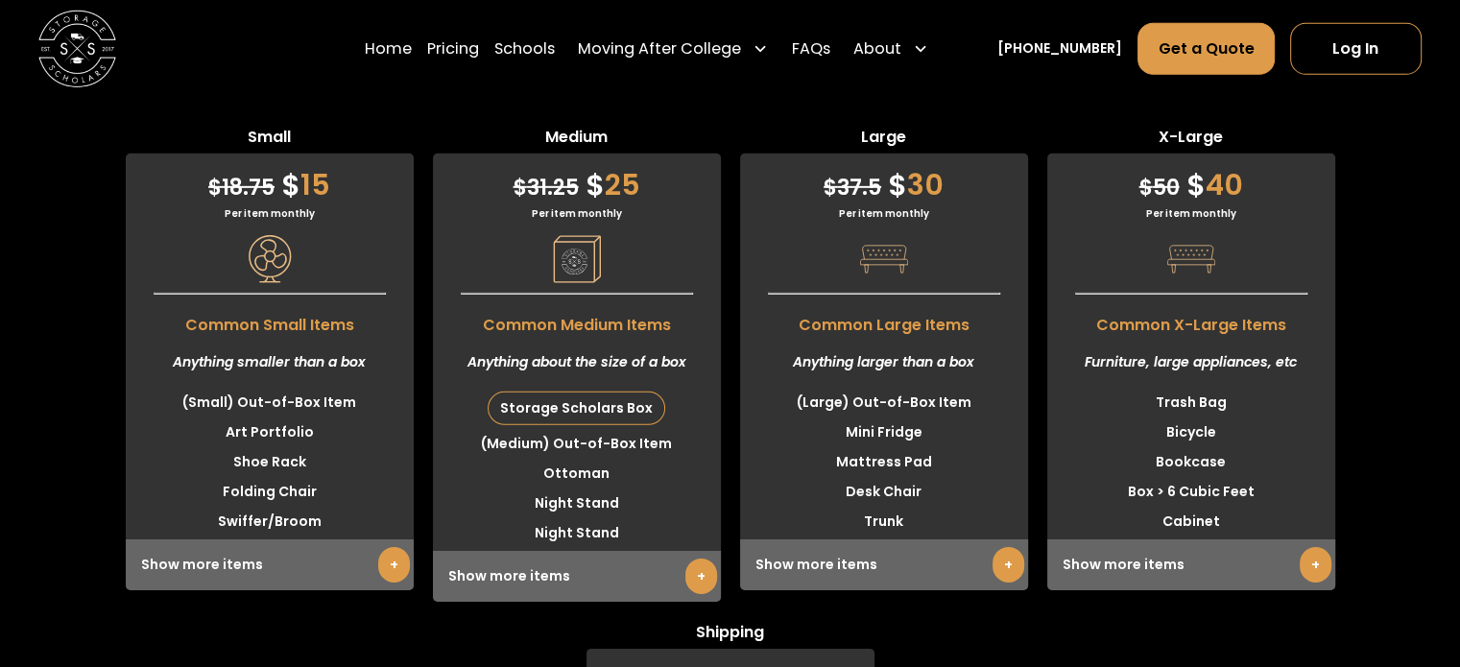
scroll to position [5893, 0]
